Goal: Information Seeking & Learning: Check status

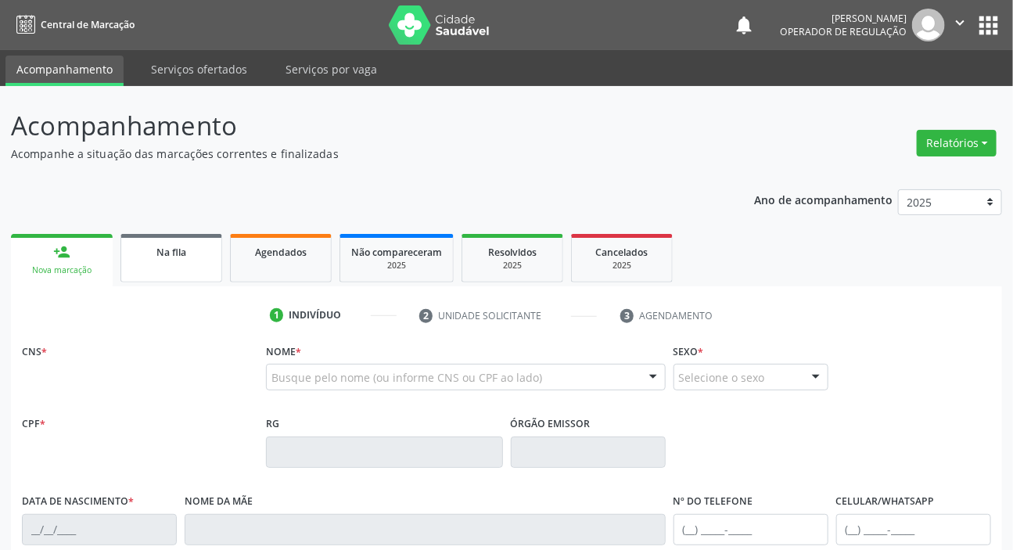
click at [168, 254] on span "Na fila" at bounding box center [171, 252] width 30 height 13
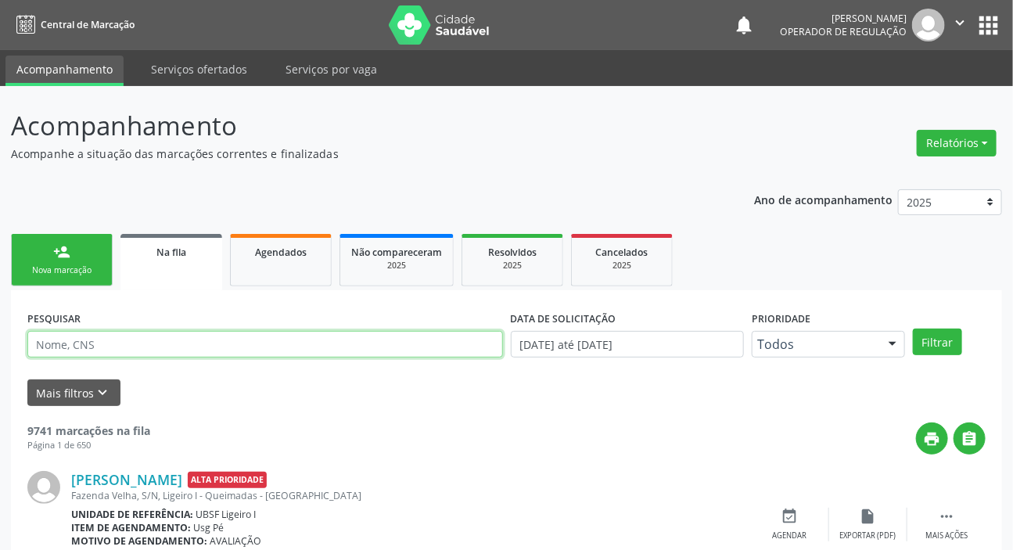
click at [125, 344] on input "text" at bounding box center [265, 344] width 476 height 27
click at [913, 329] on button "Filtrar" at bounding box center [937, 342] width 49 height 27
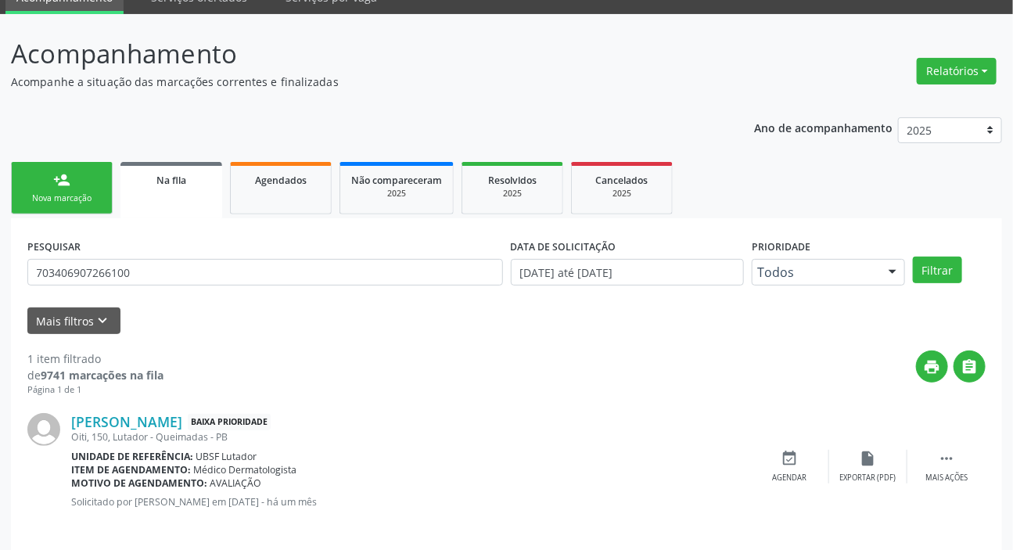
scroll to position [84, 0]
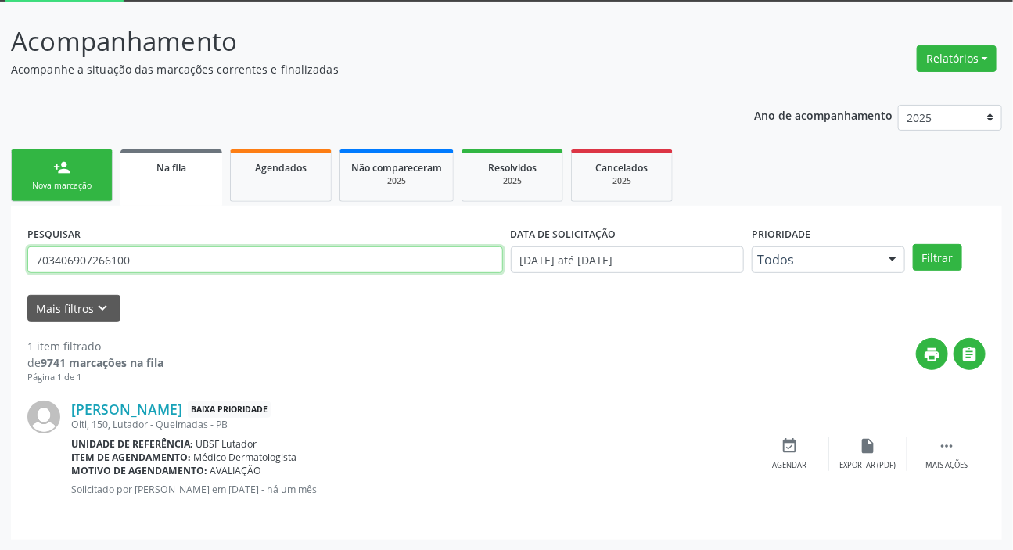
click at [80, 264] on input "703406907266100" at bounding box center [265, 259] width 476 height 27
type input "700908963108097"
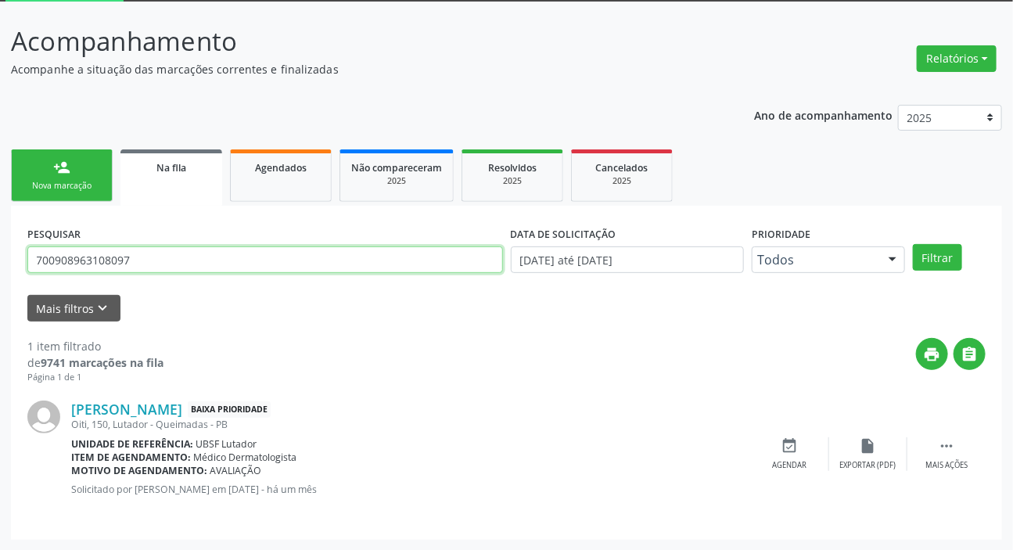
click at [913, 244] on button "Filtrar" at bounding box center [937, 257] width 49 height 27
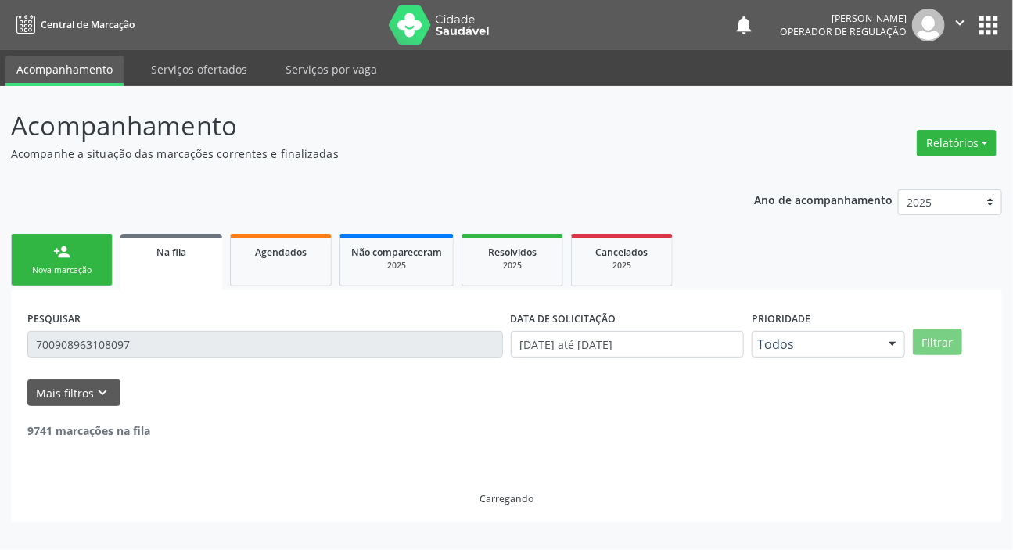
scroll to position [0, 0]
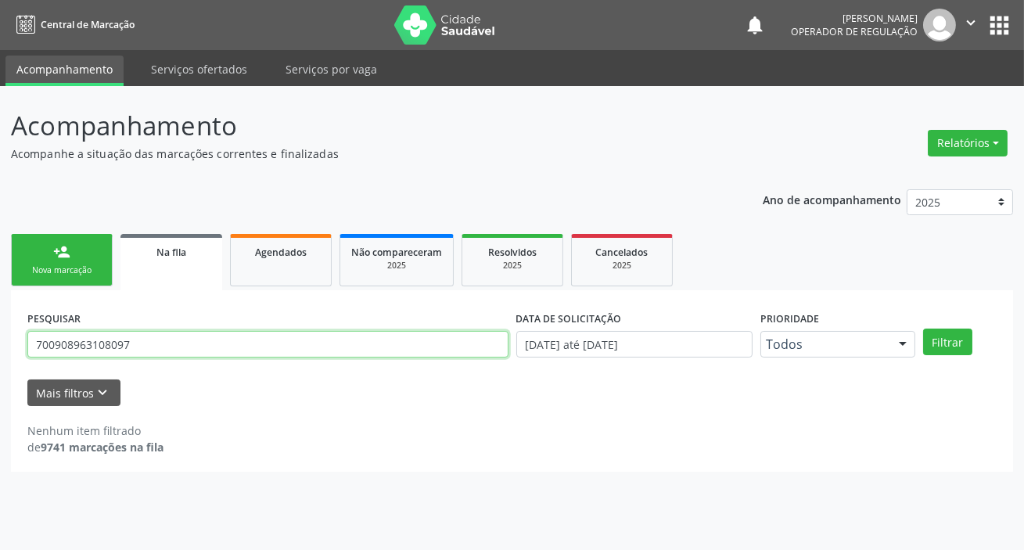
click at [81, 352] on input "700908963108097" at bounding box center [267, 344] width 481 height 27
click at [84, 350] on input "700908963108097" at bounding box center [267, 344] width 481 height 27
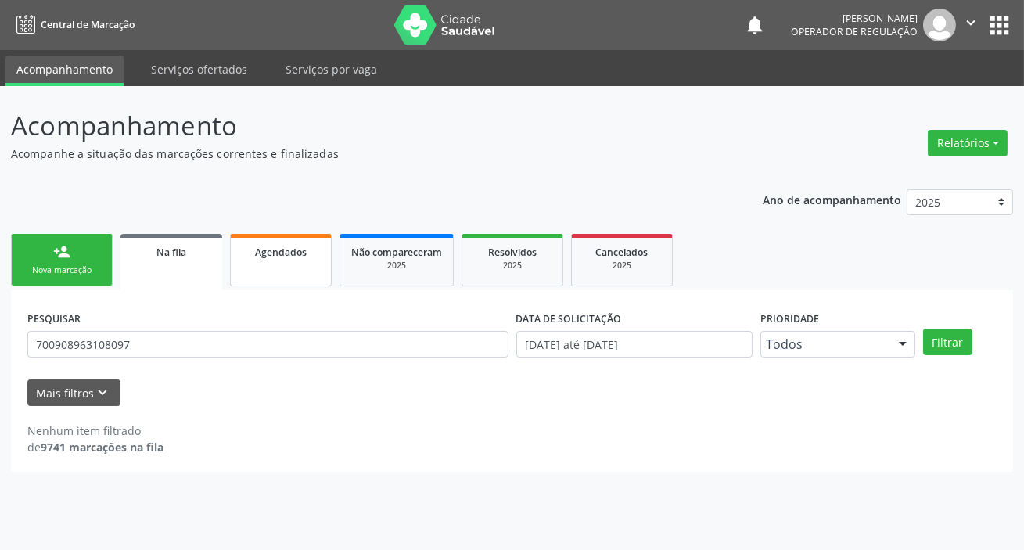
click at [281, 266] on link "Agendados" at bounding box center [281, 260] width 102 height 52
select select "8"
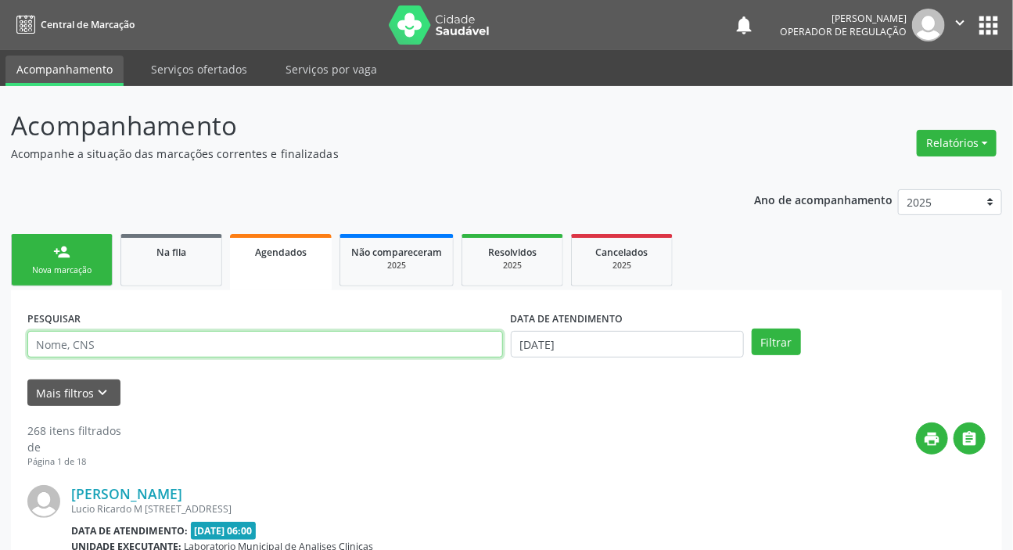
click at [279, 339] on input "text" at bounding box center [265, 344] width 476 height 27
paste input "700908963108097"
type input "700908963108097"
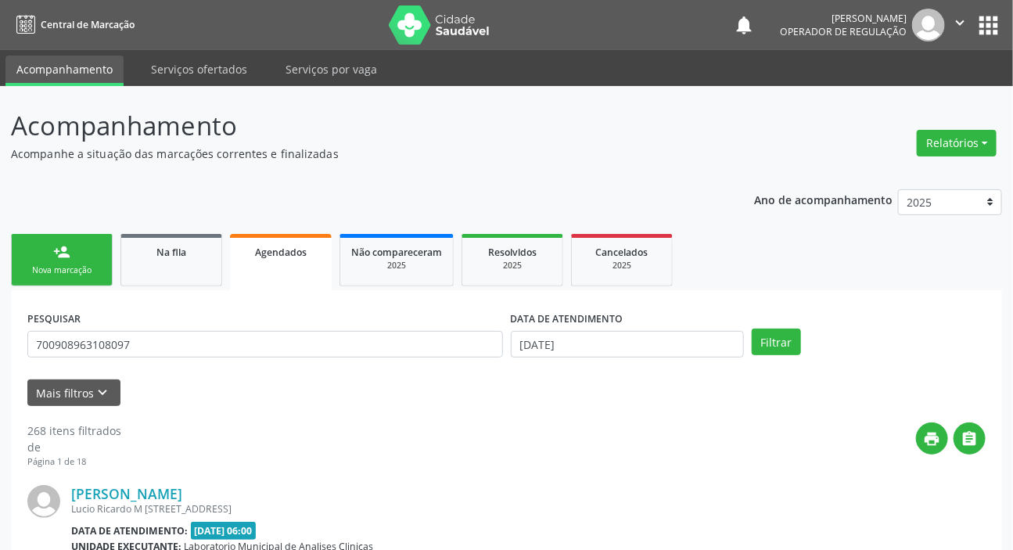
click at [597, 357] on div "DATA DE ATENDIMENTO [DATE]" at bounding box center [628, 337] width 242 height 61
click at [602, 348] on input "[DATE]" at bounding box center [628, 344] width 234 height 27
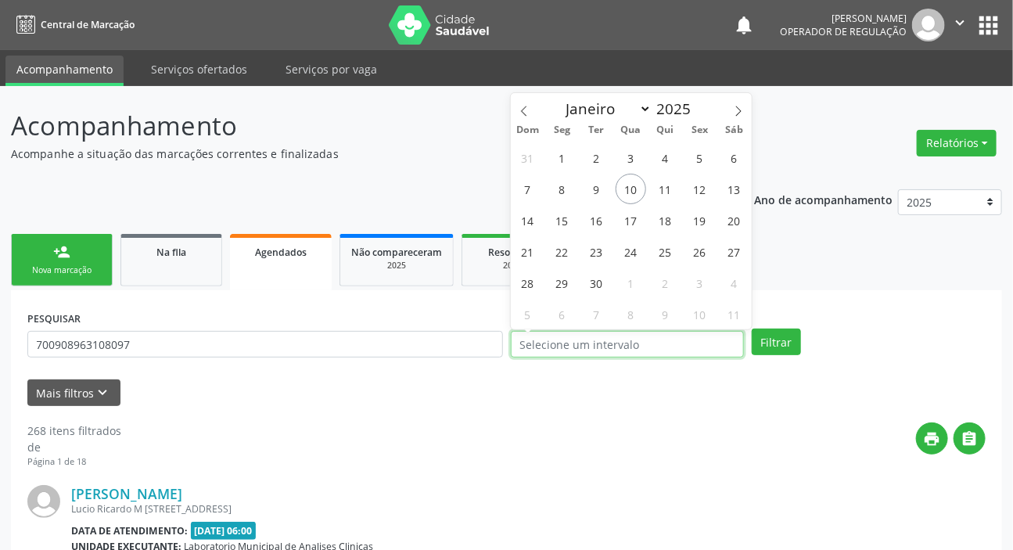
click at [752, 329] on button "Filtrar" at bounding box center [776, 342] width 49 height 27
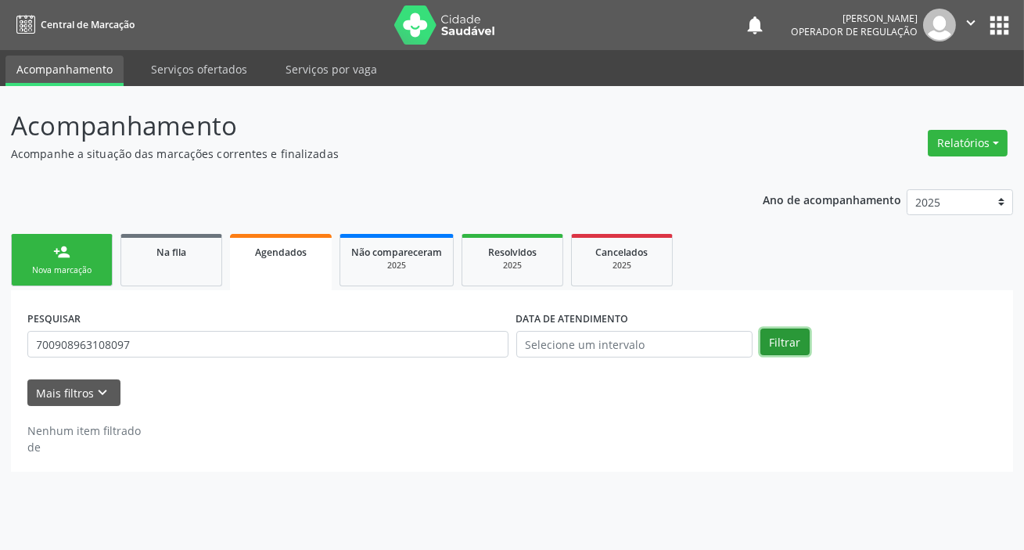
click at [796, 342] on button "Filtrar" at bounding box center [784, 342] width 49 height 27
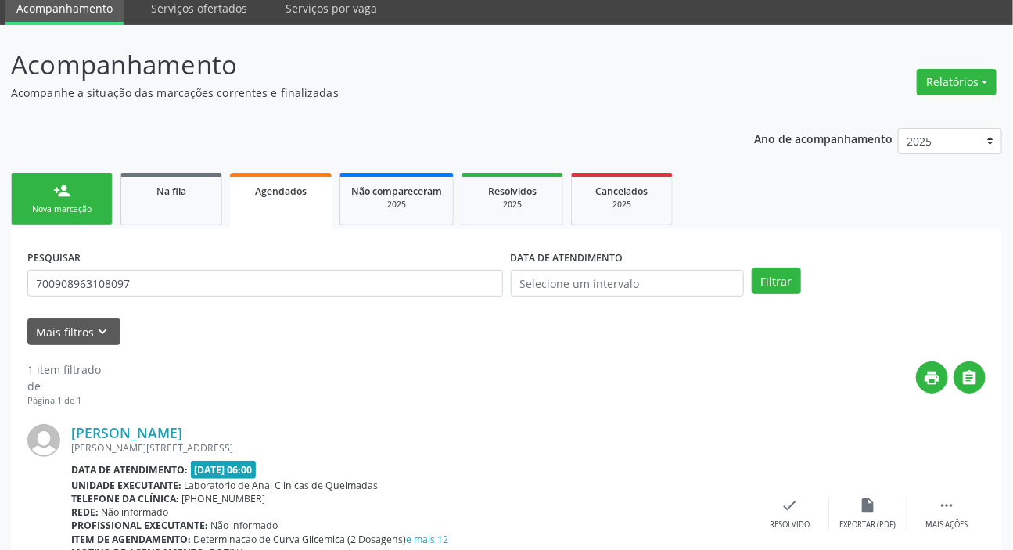
scroll to position [156, 0]
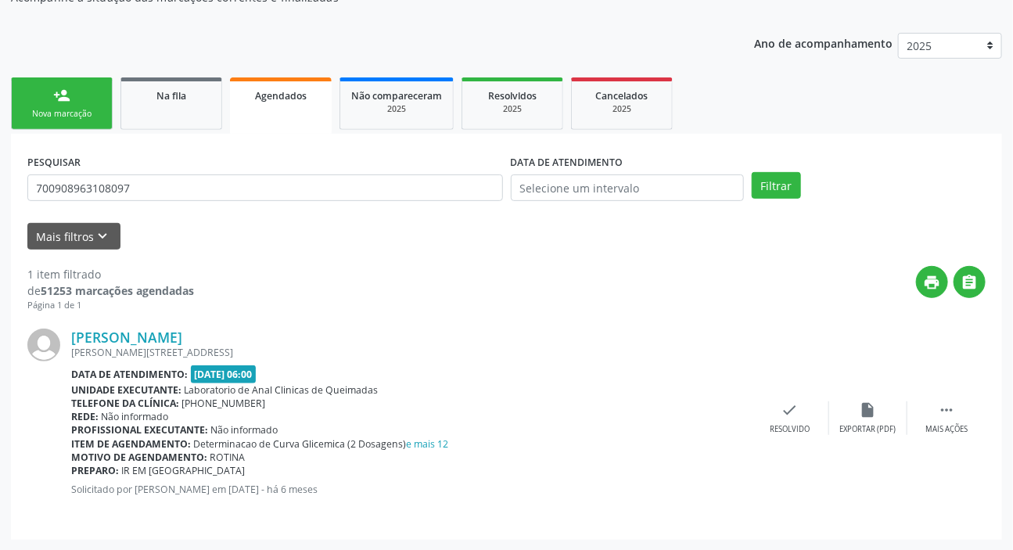
click at [497, 309] on div "print " at bounding box center [590, 289] width 792 height 46
click at [320, 203] on div "PESQUISAR 700908963108097" at bounding box center [264, 180] width 483 height 61
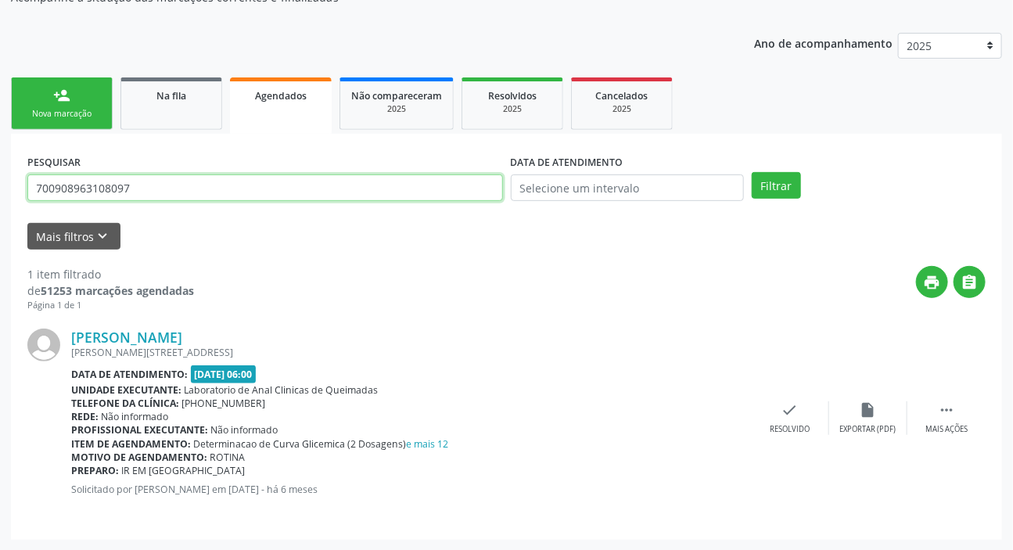
click at [322, 187] on input "700908963108097" at bounding box center [265, 187] width 476 height 27
click at [321, 174] on input "700908963108097" at bounding box center [265, 187] width 476 height 27
click at [327, 178] on input "700908963108097" at bounding box center [265, 187] width 476 height 27
click at [322, 191] on input "700908963108097" at bounding box center [265, 187] width 476 height 27
click at [321, 191] on input "700908963108097" at bounding box center [265, 187] width 476 height 27
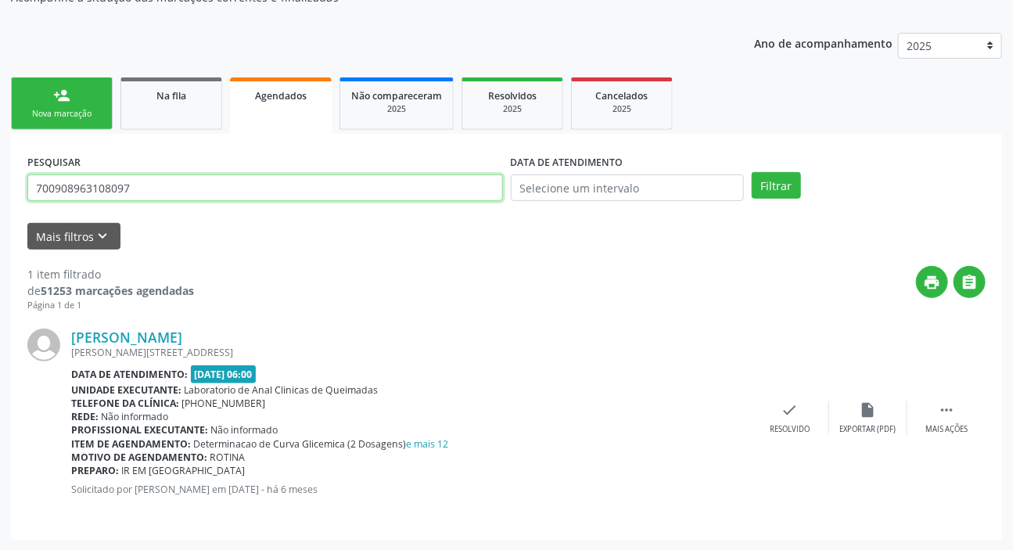
click at [321, 191] on input "700908963108097" at bounding box center [265, 187] width 476 height 27
type input "702007809303687"
click at [752, 172] on button "Filtrar" at bounding box center [776, 185] width 49 height 27
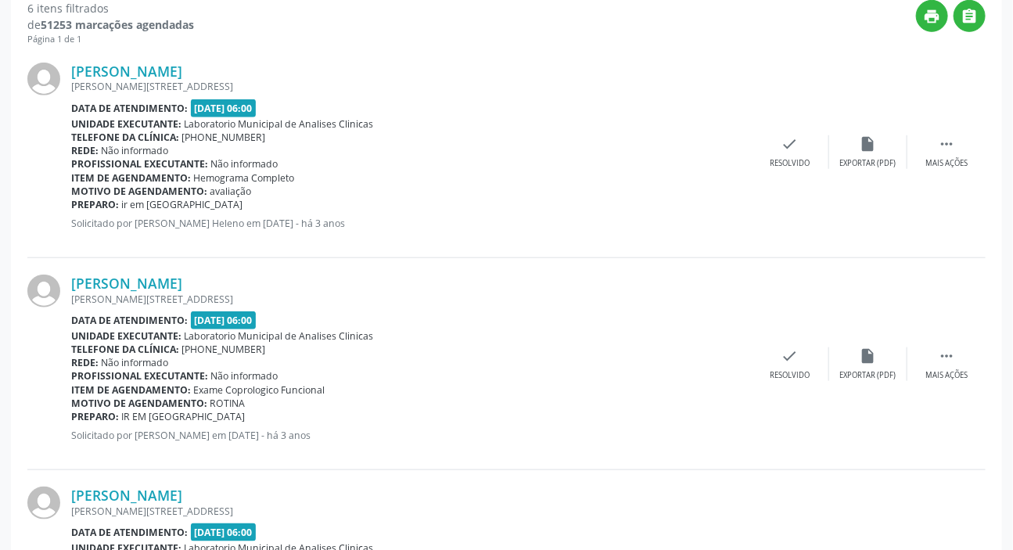
scroll to position [220, 0]
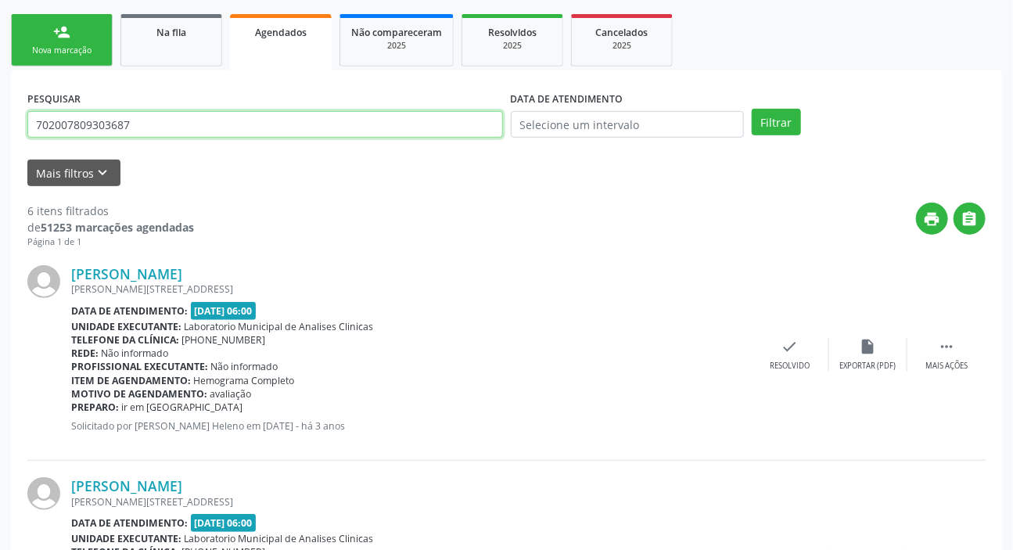
click at [120, 117] on input "702007809303687" at bounding box center [265, 124] width 476 height 27
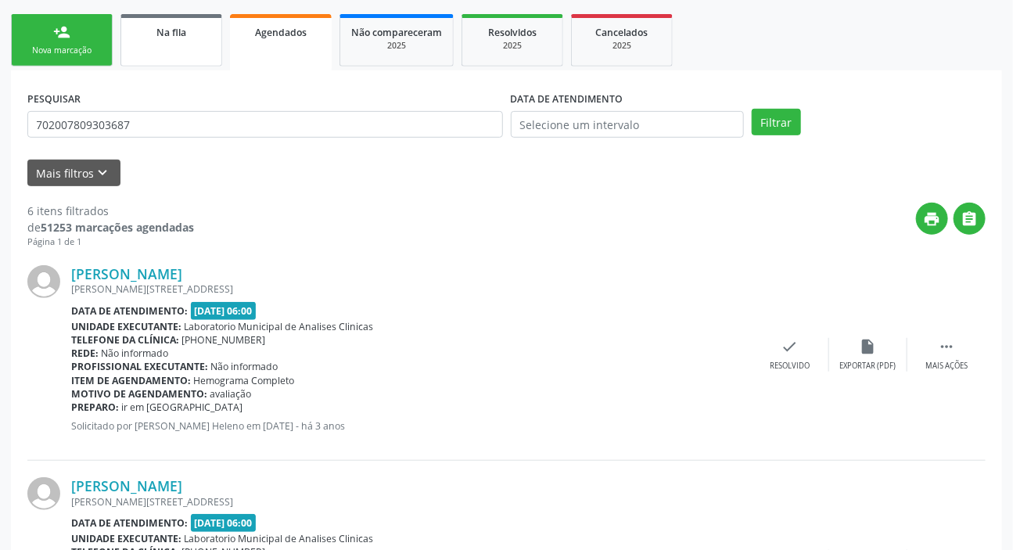
click at [159, 17] on link "Na fila" at bounding box center [171, 40] width 102 height 52
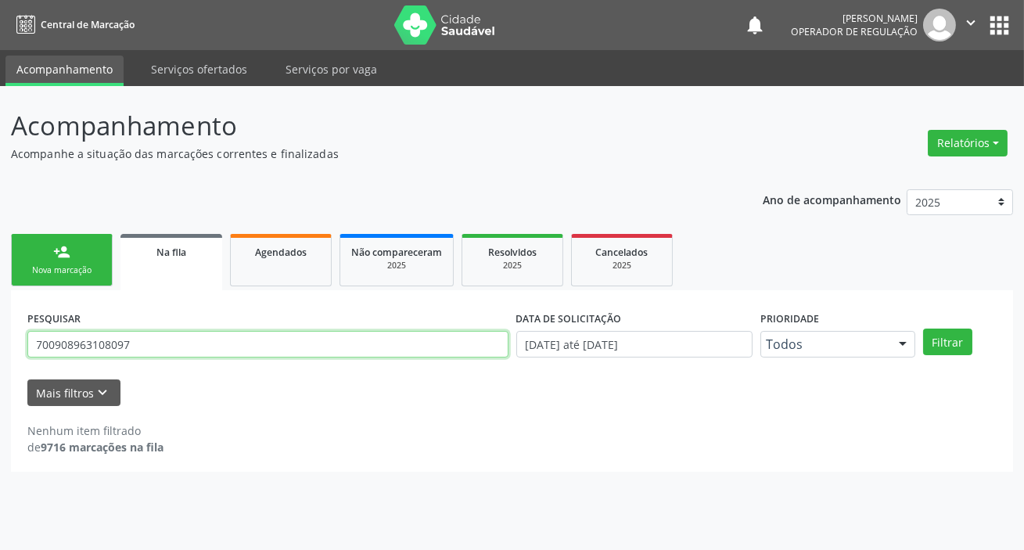
click at [189, 349] on input "700908963108097" at bounding box center [267, 344] width 481 height 27
paste input "200780930368"
click at [923, 329] on button "Filtrar" at bounding box center [947, 342] width 49 height 27
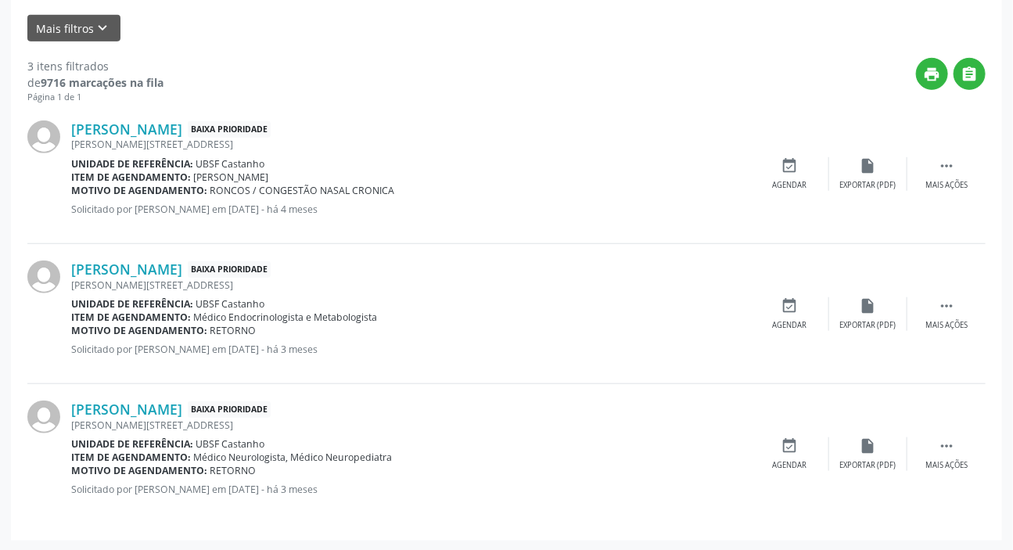
scroll to position [151, 0]
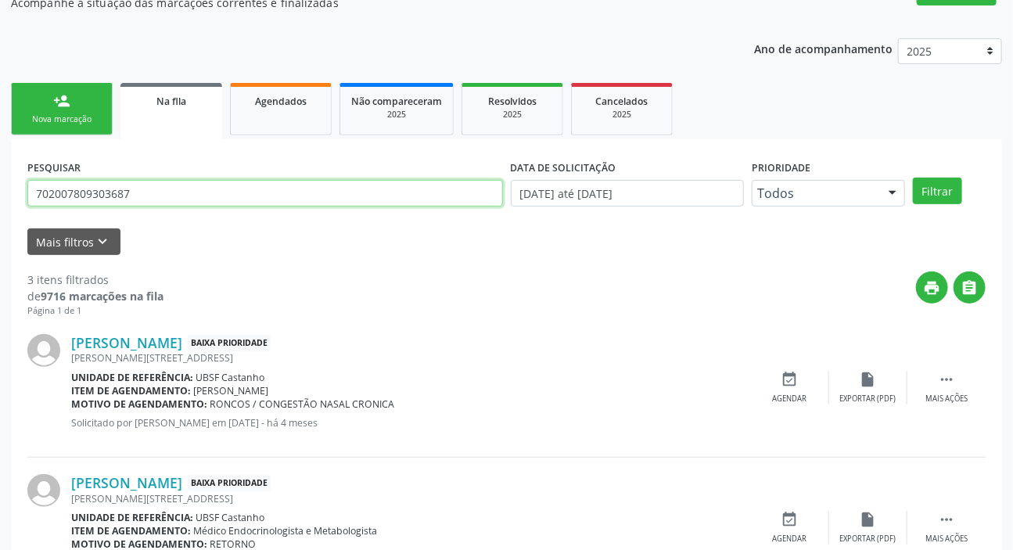
click at [152, 192] on input "702007809303687" at bounding box center [265, 193] width 476 height 27
type input "701404607023336"
click at [913, 178] on button "Filtrar" at bounding box center [937, 191] width 49 height 27
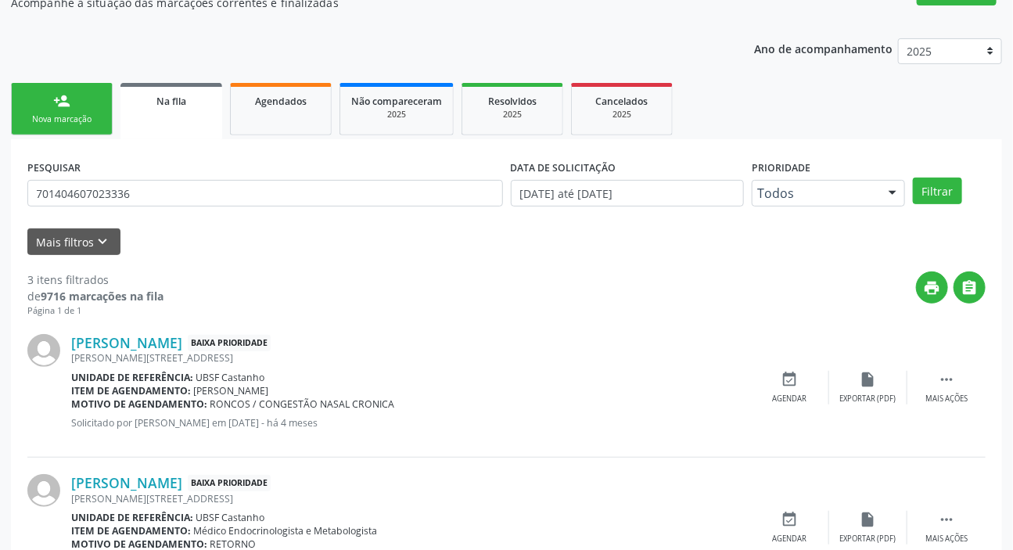
scroll to position [0, 0]
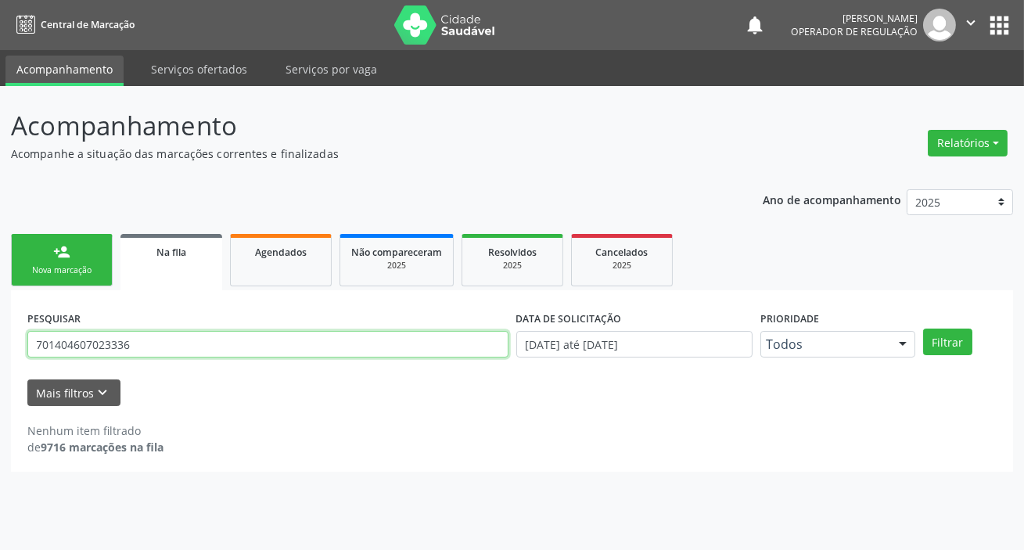
click at [51, 334] on input "701404607023336" at bounding box center [267, 344] width 481 height 27
click at [79, 347] on input "701404607023336" at bounding box center [267, 344] width 481 height 27
click at [102, 340] on input "701404607023336" at bounding box center [267, 344] width 481 height 27
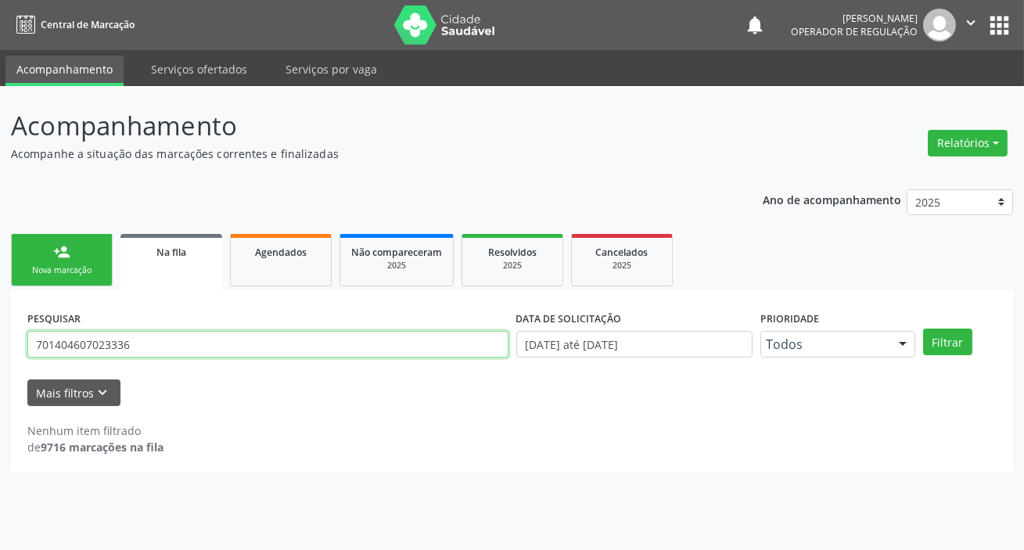
click at [102, 340] on input "701404607023336" at bounding box center [267, 344] width 481 height 27
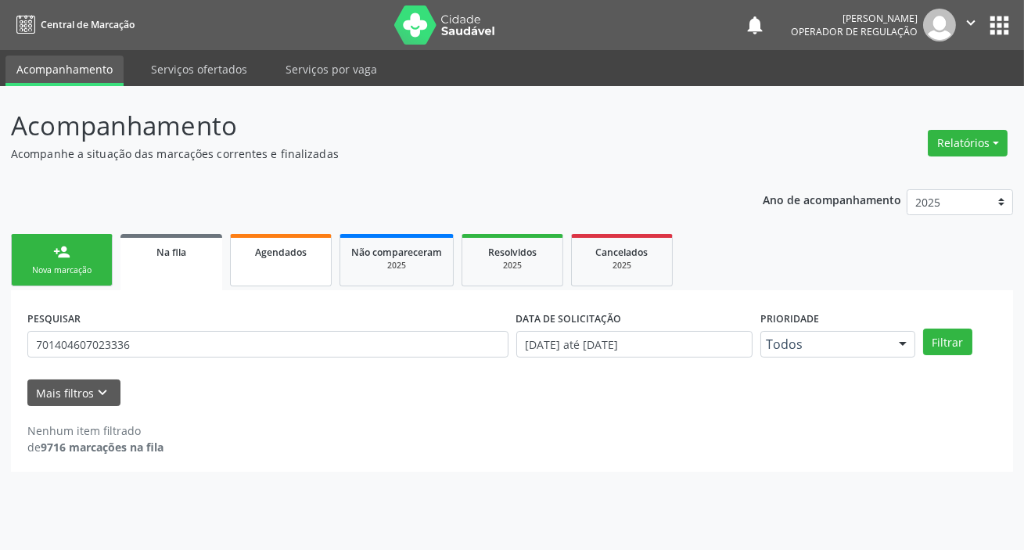
click at [289, 251] on span "Agendados" at bounding box center [281, 252] width 52 height 13
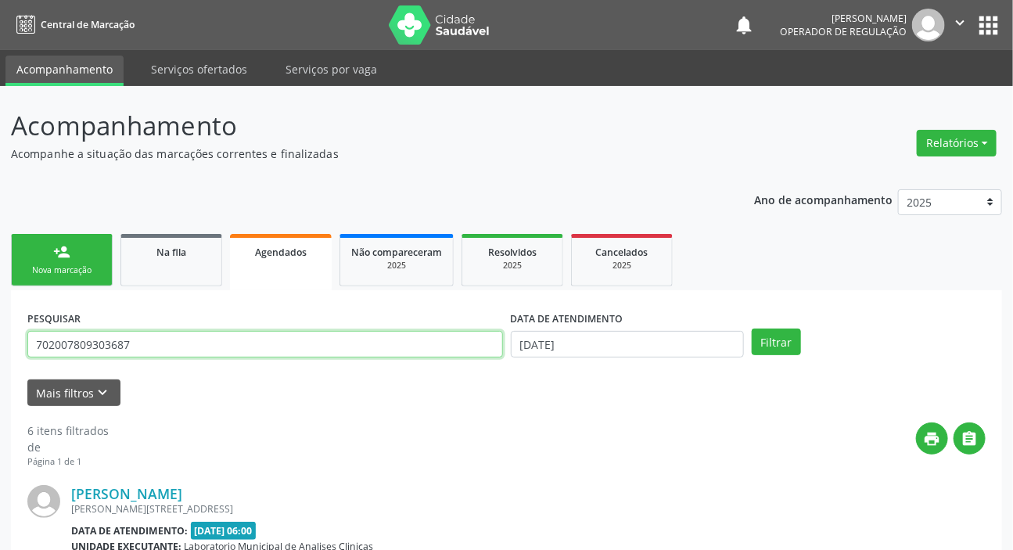
click at [272, 343] on input "702007809303687" at bounding box center [265, 344] width 476 height 27
paste input "701404607023336"
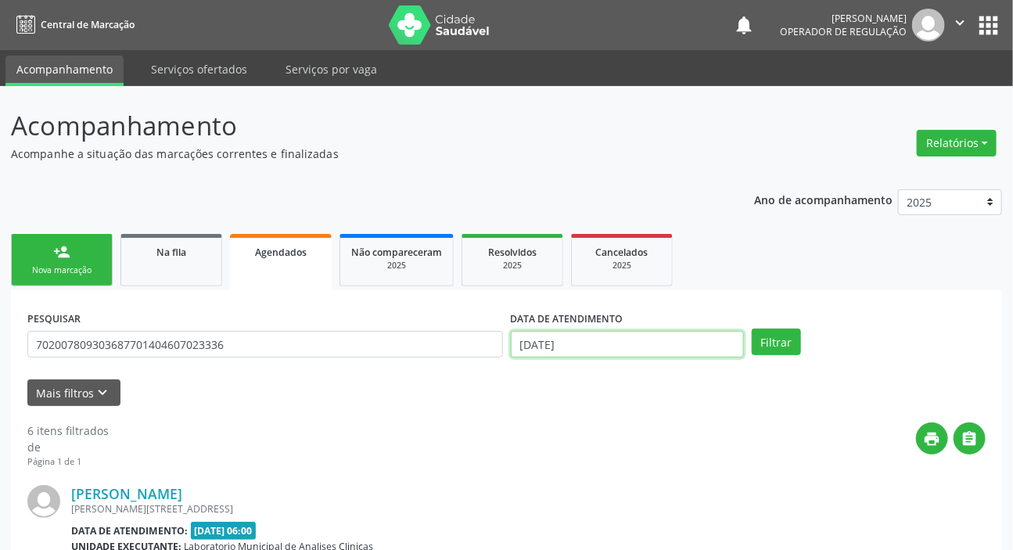
click at [561, 347] on input "[DATE]" at bounding box center [628, 344] width 234 height 27
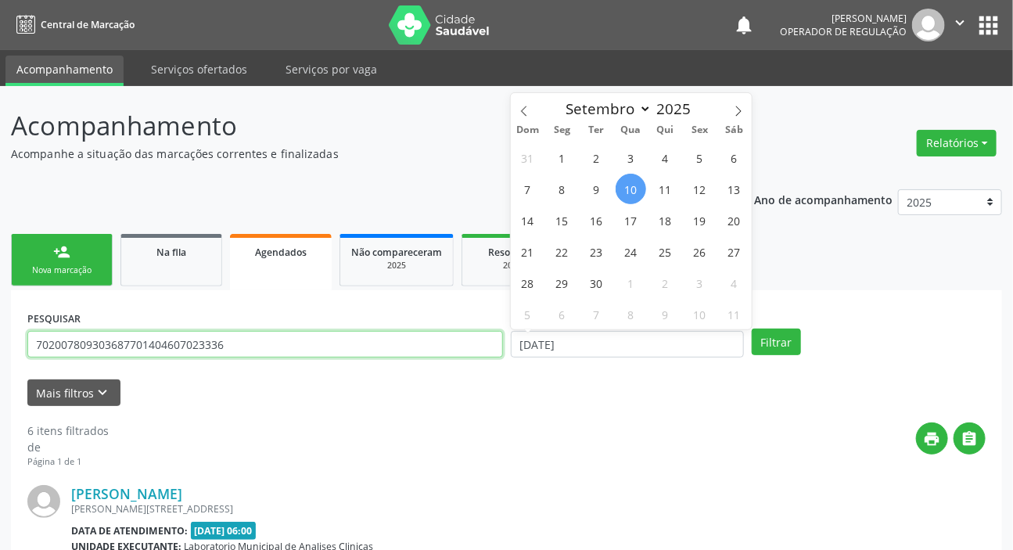
click at [321, 340] on input "702007809303687701404607023336" at bounding box center [265, 344] width 476 height 27
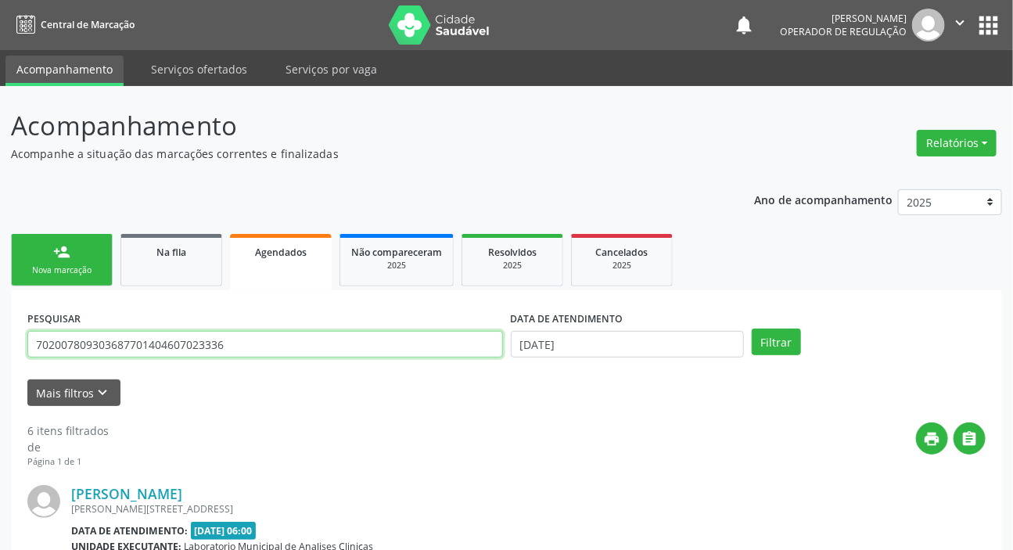
click at [321, 340] on input "702007809303687701404607023336" at bounding box center [265, 344] width 476 height 27
paste input "text"
type input "701404607023336"
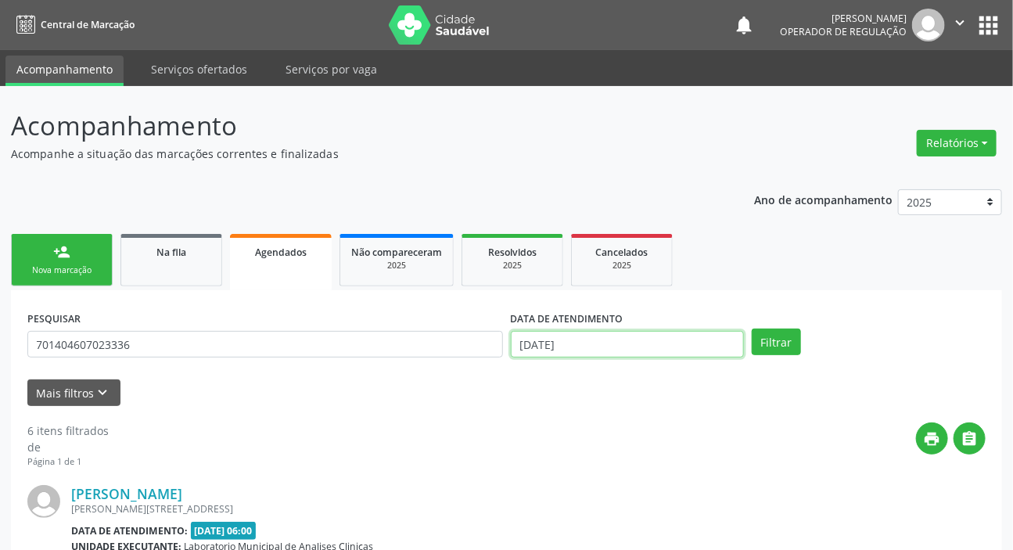
click at [553, 339] on input "[DATE]" at bounding box center [628, 344] width 234 height 27
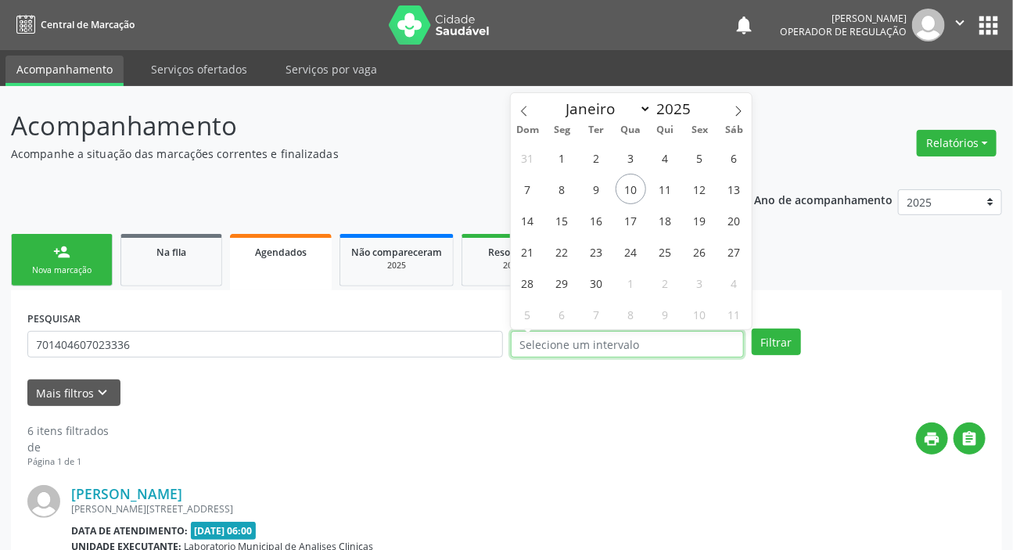
click at [752, 329] on button "Filtrar" at bounding box center [776, 342] width 49 height 27
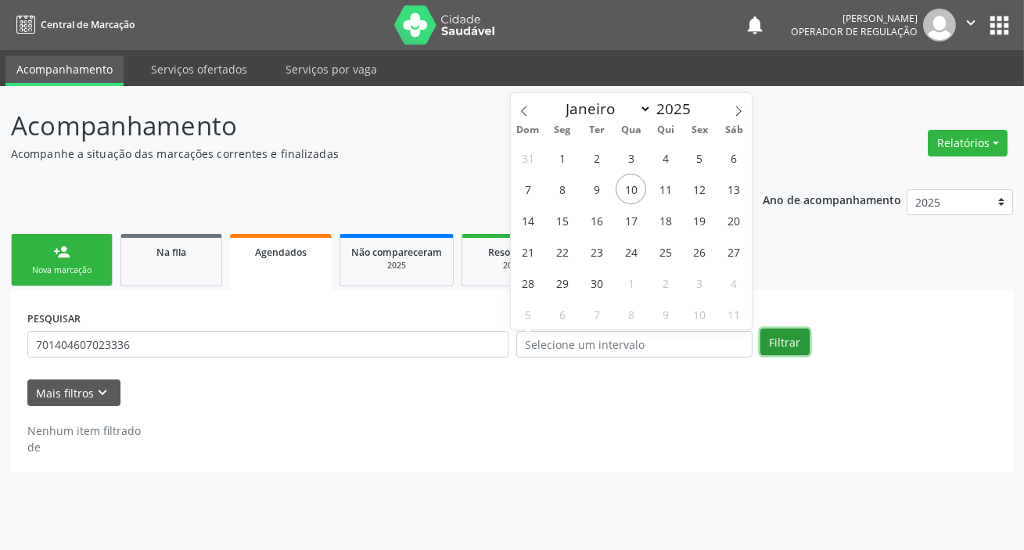
click at [777, 341] on button "Filtrar" at bounding box center [784, 342] width 49 height 27
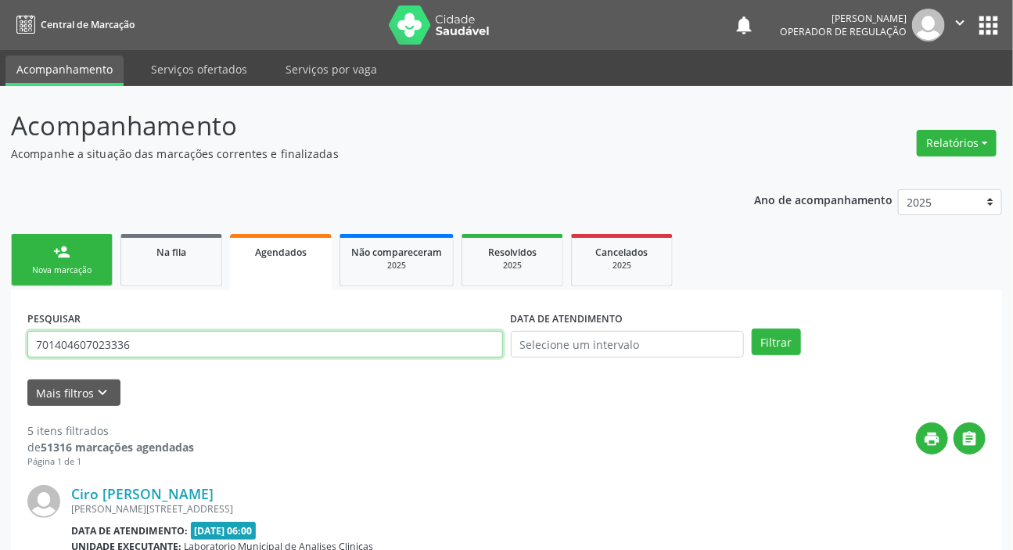
click at [275, 340] on input "701404607023336" at bounding box center [265, 344] width 476 height 27
type input "700501172148457"
click at [752, 329] on button "Filtrar" at bounding box center [776, 342] width 49 height 27
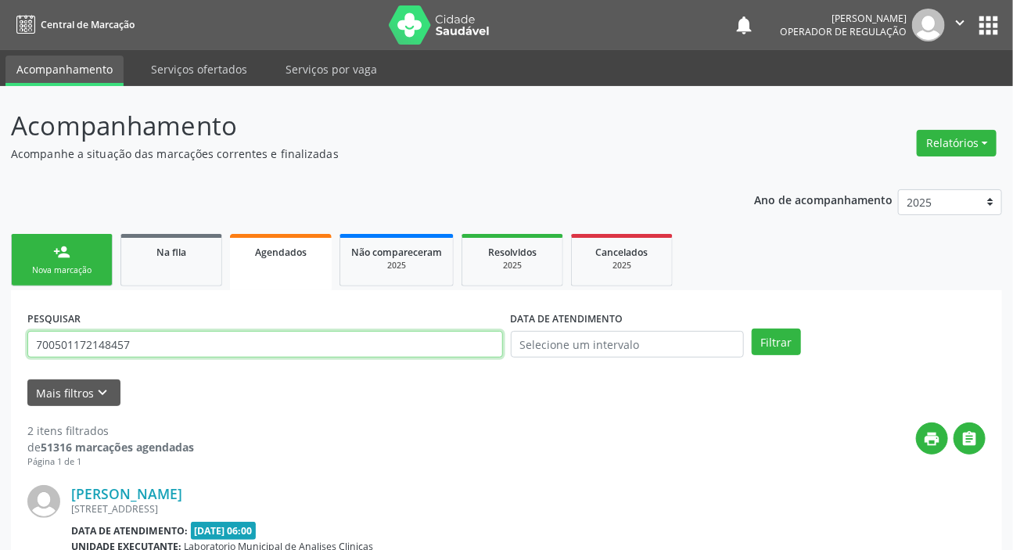
click at [116, 343] on input "700501172148457" at bounding box center [265, 344] width 476 height 27
